Goal: Task Accomplishment & Management: Use online tool/utility

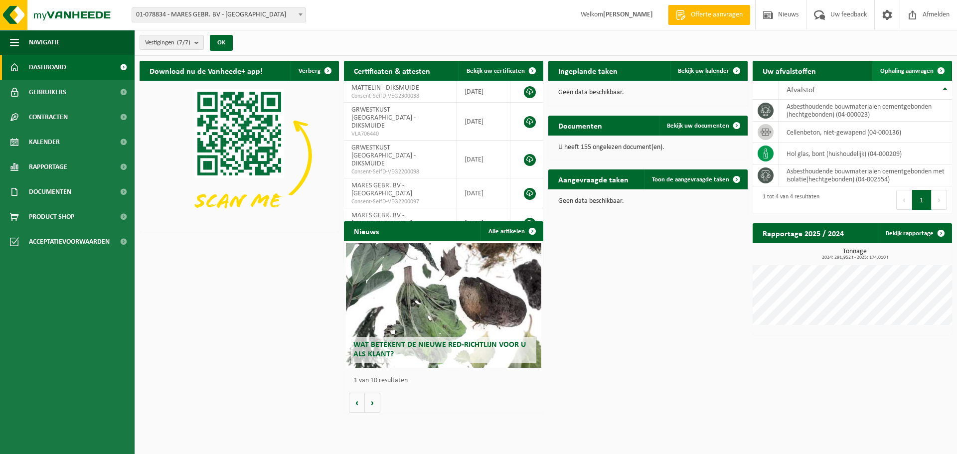
click at [909, 70] on span "Ophaling aanvragen" at bounding box center [907, 71] width 53 height 6
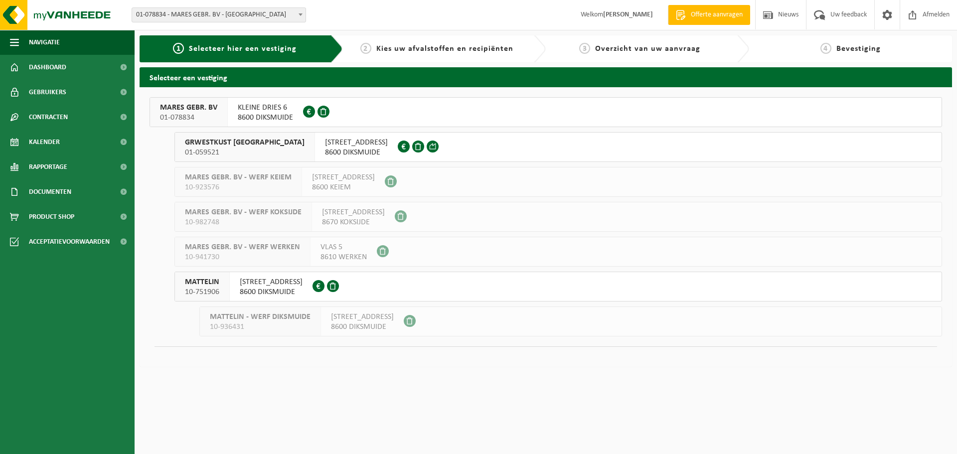
click at [238, 114] on span "8600 DIKSMUIDE" at bounding box center [265, 118] width 55 height 10
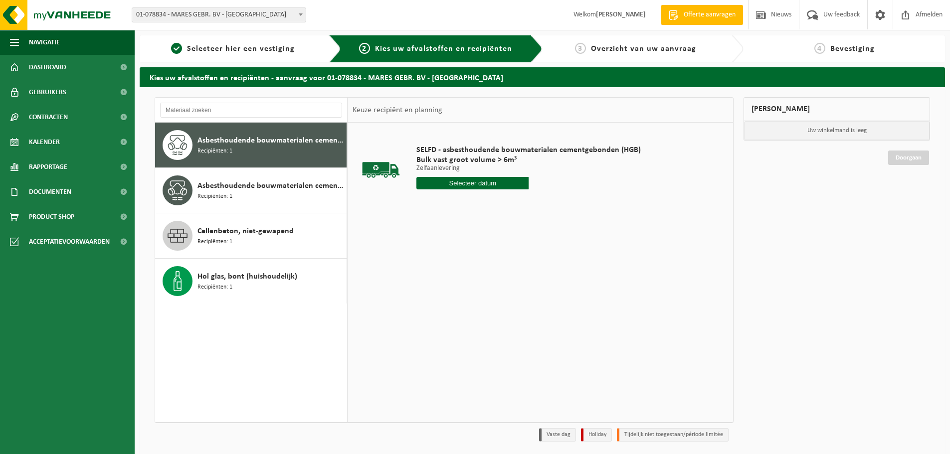
click at [466, 184] on input "text" at bounding box center [472, 183] width 112 height 12
click at [494, 302] on div "29" at bounding box center [495, 304] width 17 height 16
type input "Van [DATE]"
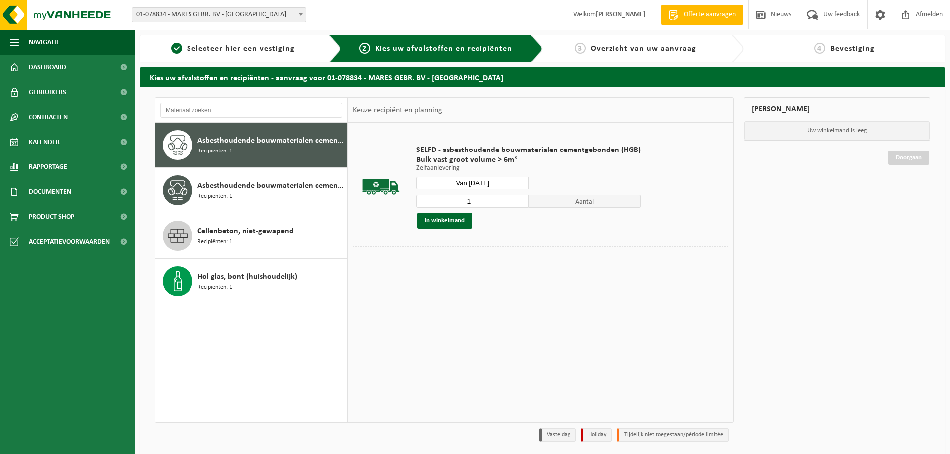
click at [480, 202] on input "1" at bounding box center [472, 201] width 112 height 13
type input "2"
click at [463, 218] on button "In winkelmand" at bounding box center [444, 221] width 55 height 16
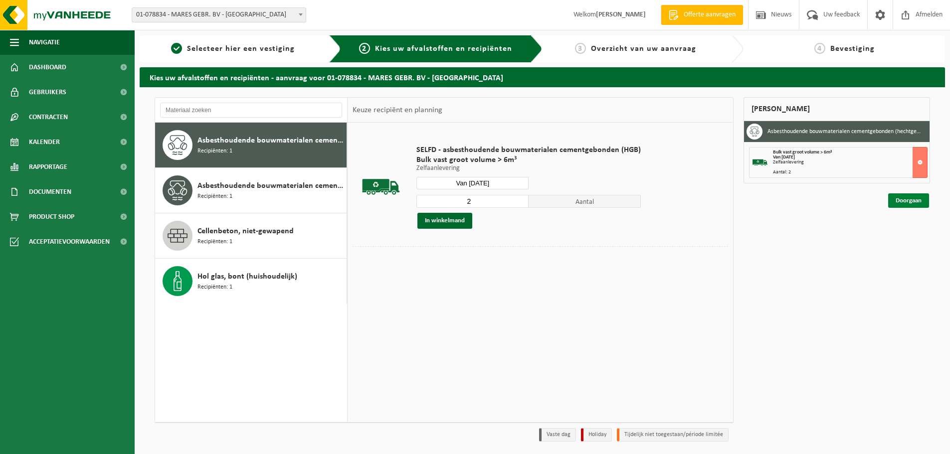
click at [920, 203] on link "Doorgaan" at bounding box center [908, 200] width 41 height 14
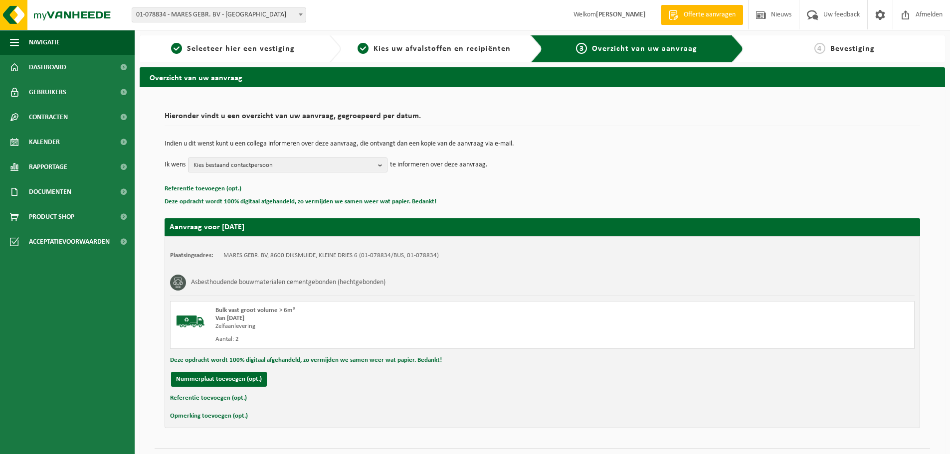
scroll to position [24, 0]
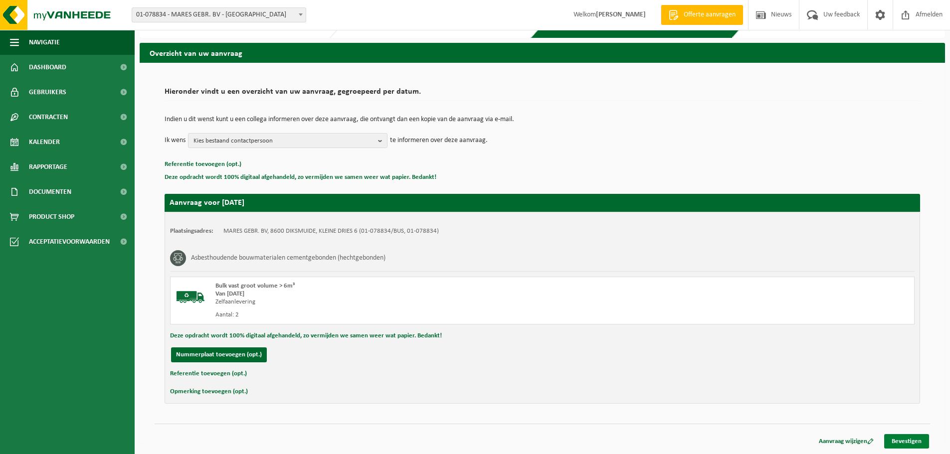
click at [910, 440] on link "Bevestigen" at bounding box center [906, 441] width 45 height 14
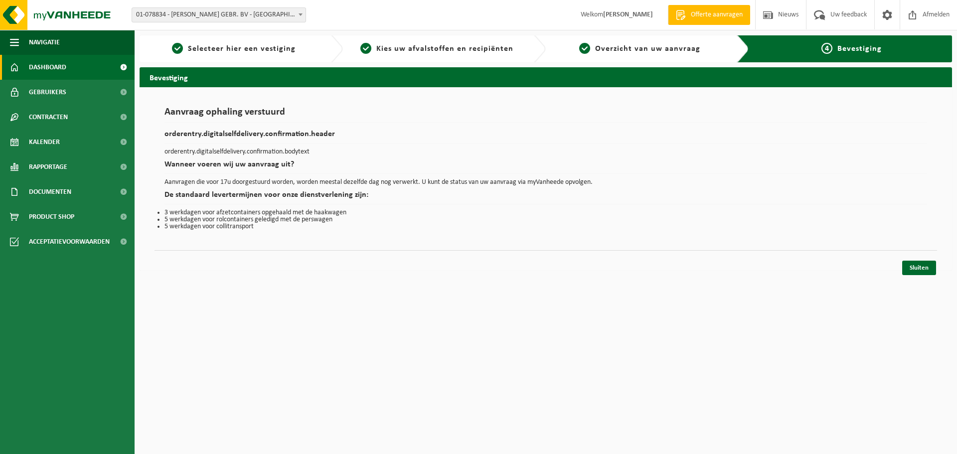
click at [44, 69] on span "Dashboard" at bounding box center [47, 67] width 37 height 25
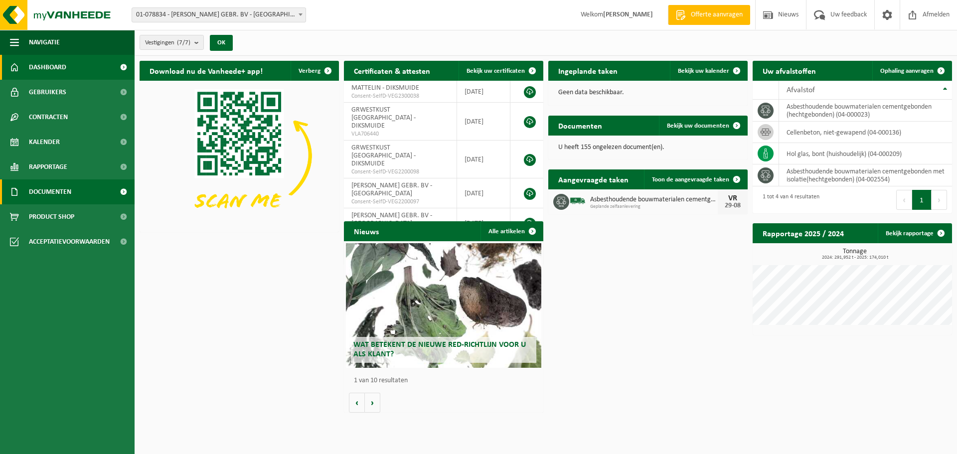
click at [49, 197] on span "Documenten" at bounding box center [50, 192] width 42 height 25
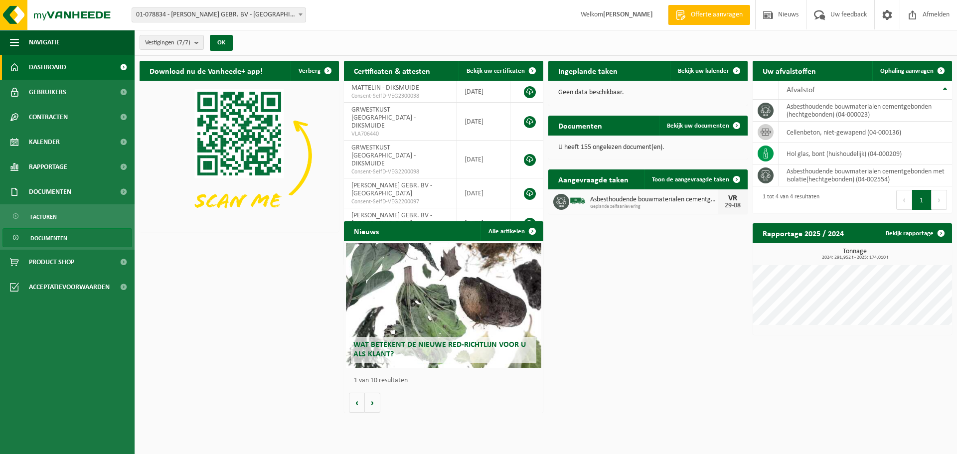
click at [49, 235] on span "Documenten" at bounding box center [48, 238] width 37 height 19
